Goal: Find specific page/section

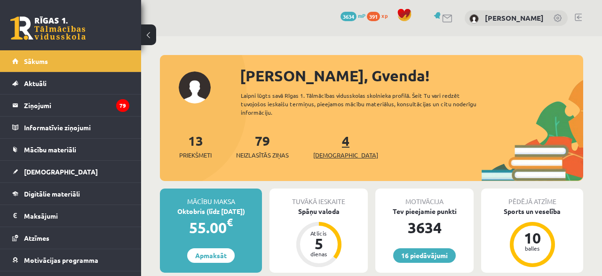
click at [340, 150] on span "[DEMOGRAPHIC_DATA]" at bounding box center [345, 154] width 65 height 9
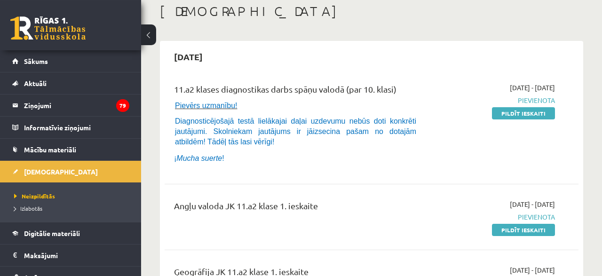
scroll to position [49, 0]
